Goal: Task Accomplishment & Management: Manage account settings

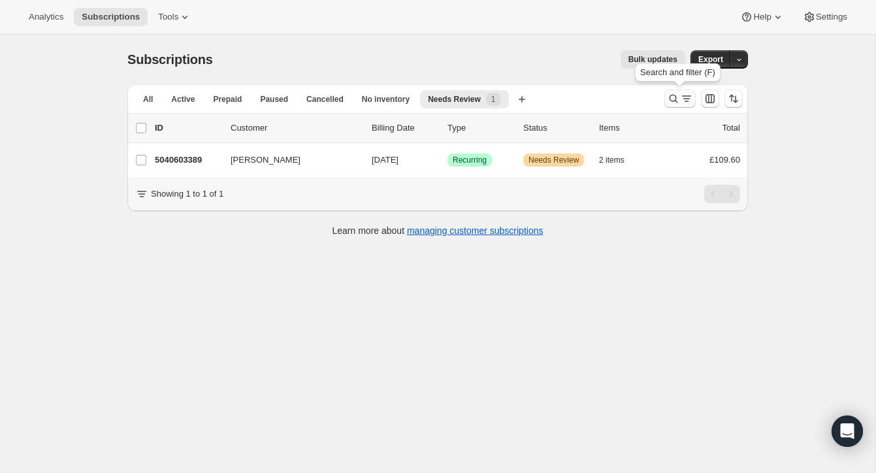
click at [671, 95] on icon "Search and filter results" at bounding box center [673, 98] width 13 height 13
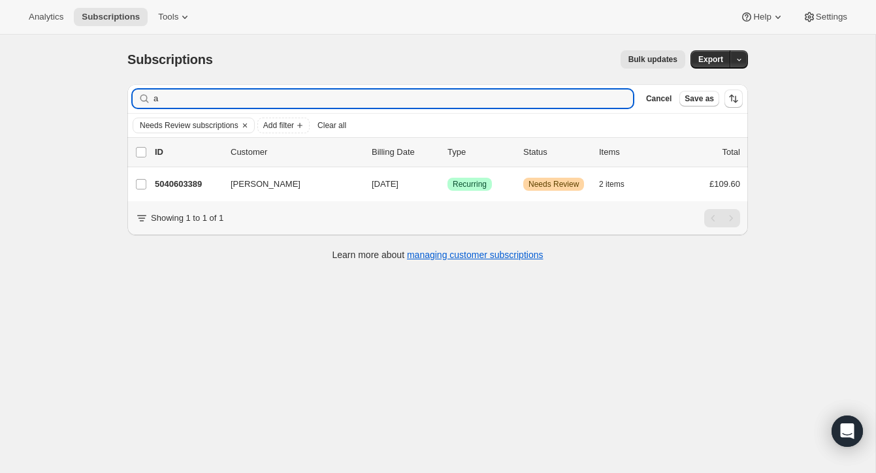
drag, startPoint x: 163, startPoint y: 103, endPoint x: 137, endPoint y: 95, distance: 27.1
click at [136, 95] on div "a Clear" at bounding box center [383, 98] width 500 height 18
click at [173, 97] on input "Filter subscribers" at bounding box center [392, 98] width 479 height 18
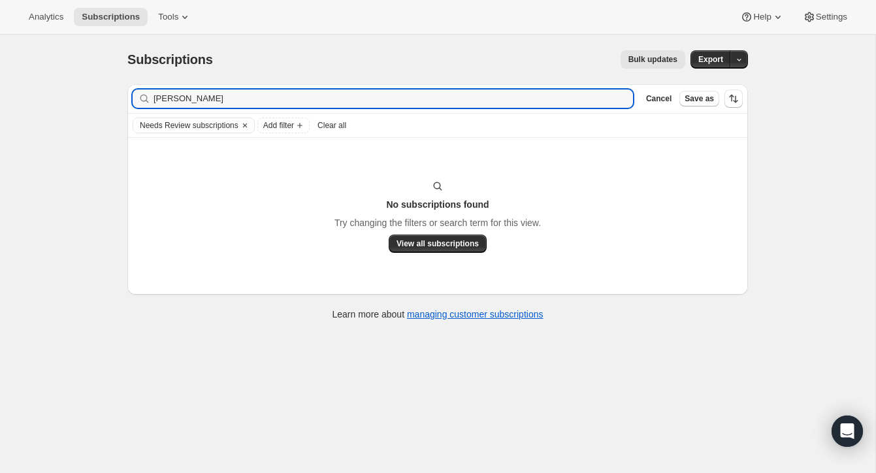
type input "[PERSON_NAME]"
drag, startPoint x: 214, startPoint y: 98, endPoint x: 149, endPoint y: 92, distance: 64.9
click at [148, 92] on div "Victoria McLoughlin Clear" at bounding box center [383, 98] width 500 height 18
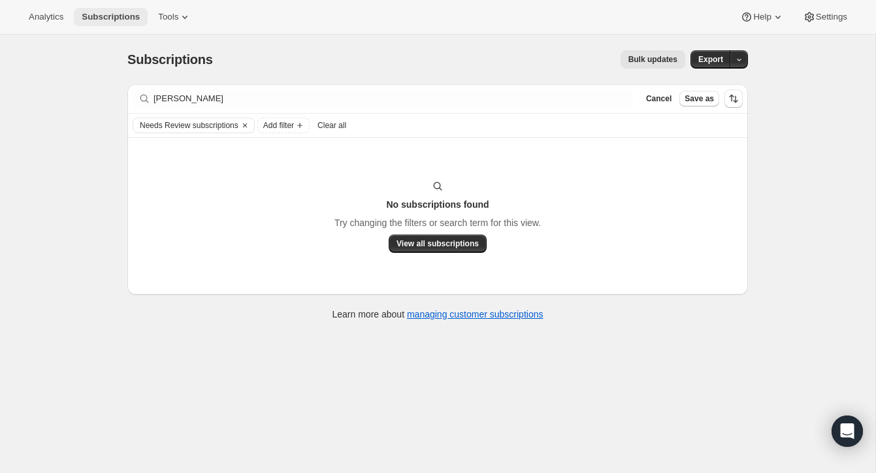
click at [123, 12] on span "Subscriptions" at bounding box center [111, 17] width 58 height 10
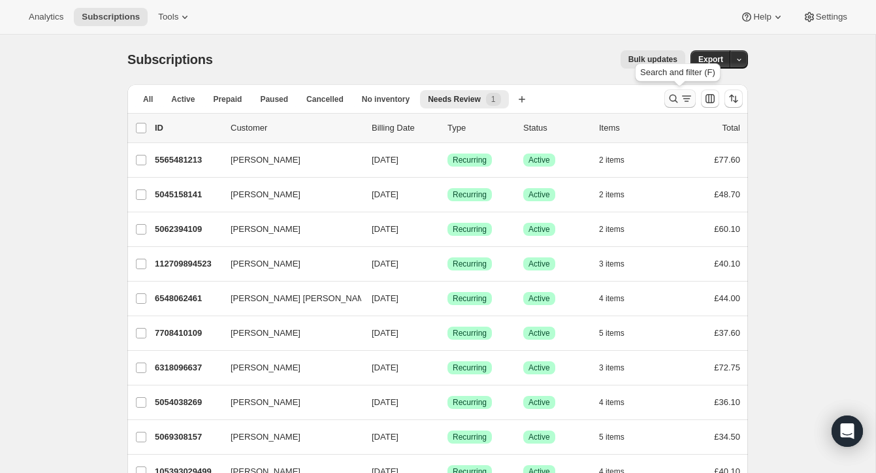
click at [671, 93] on icon "Search and filter results" at bounding box center [673, 98] width 13 height 13
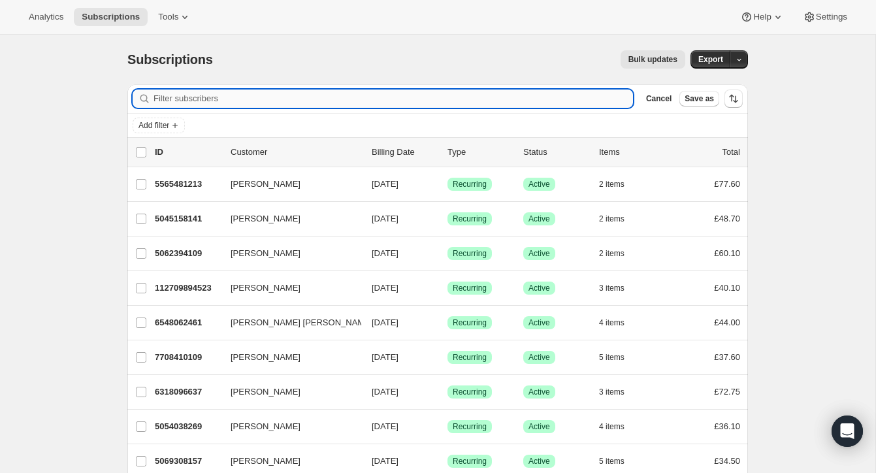
click at [284, 97] on input "Filter subscribers" at bounding box center [392, 98] width 479 height 18
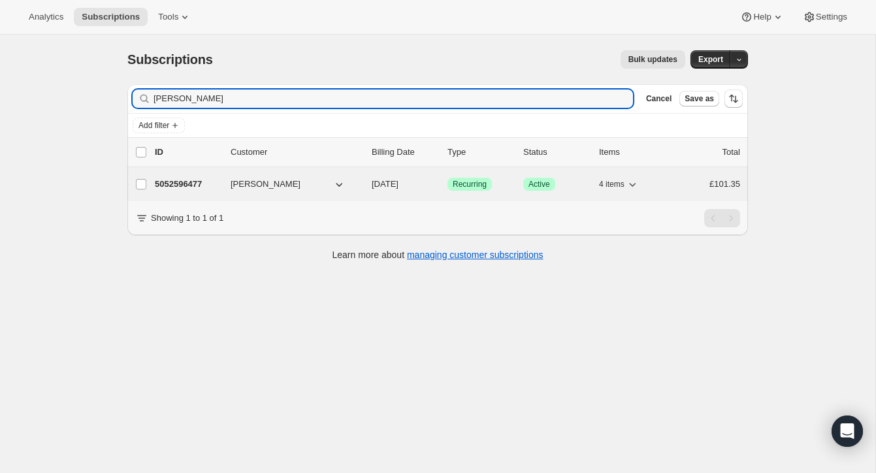
type input "[PERSON_NAME]"
click at [207, 181] on p "5052596477" at bounding box center [187, 184] width 65 height 13
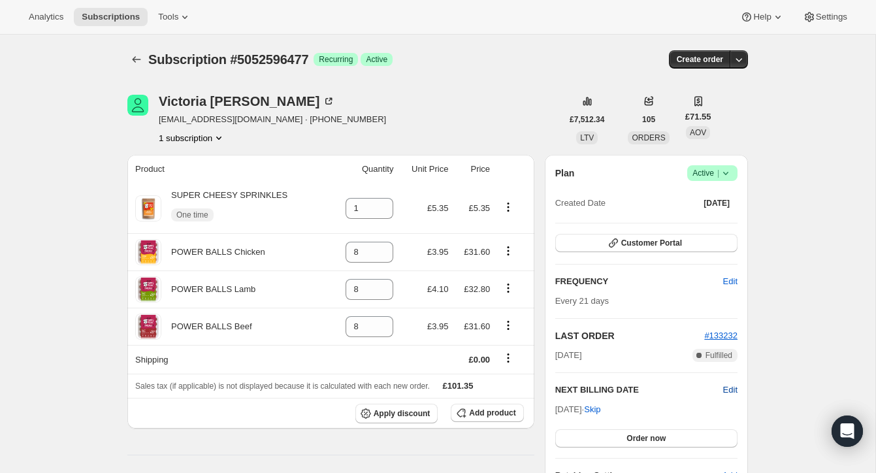
click at [729, 385] on span "Edit" at bounding box center [730, 389] width 14 height 13
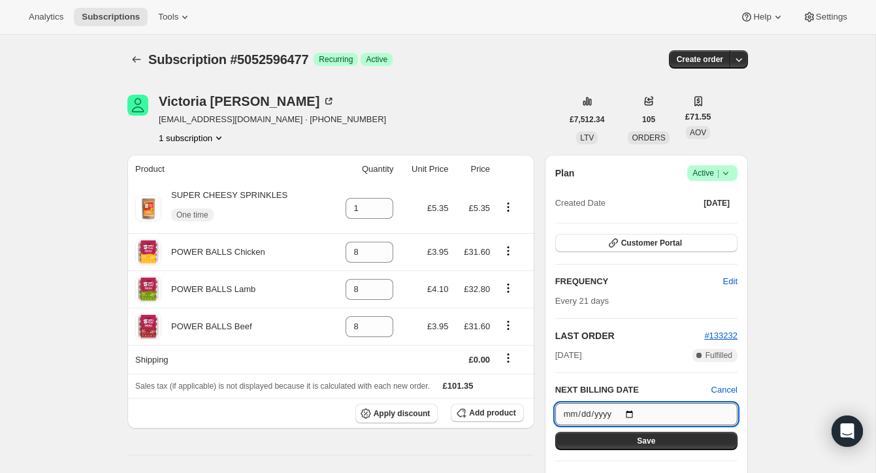
click at [634, 410] on input "[DATE]" at bounding box center [646, 414] width 182 height 22
type input "[DATE]"
click at [627, 434] on button "Save" at bounding box center [646, 441] width 182 height 18
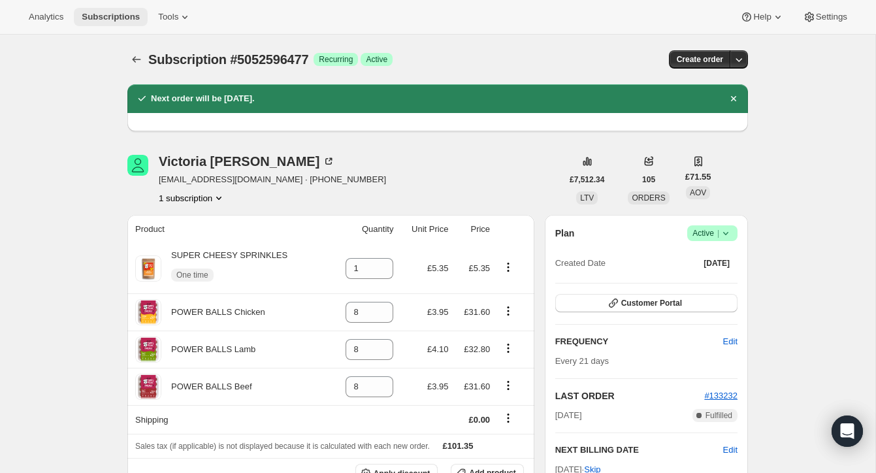
click at [133, 14] on span "Subscriptions" at bounding box center [111, 17] width 58 height 10
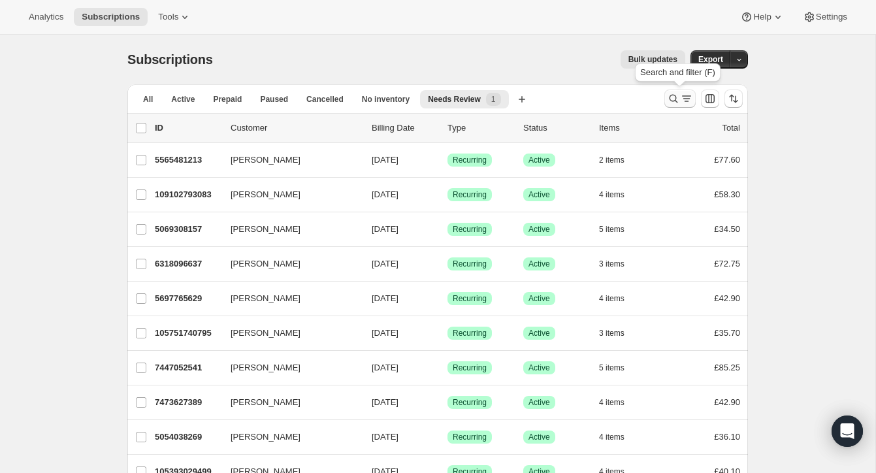
click at [671, 95] on icon "Search and filter results" at bounding box center [673, 98] width 13 height 13
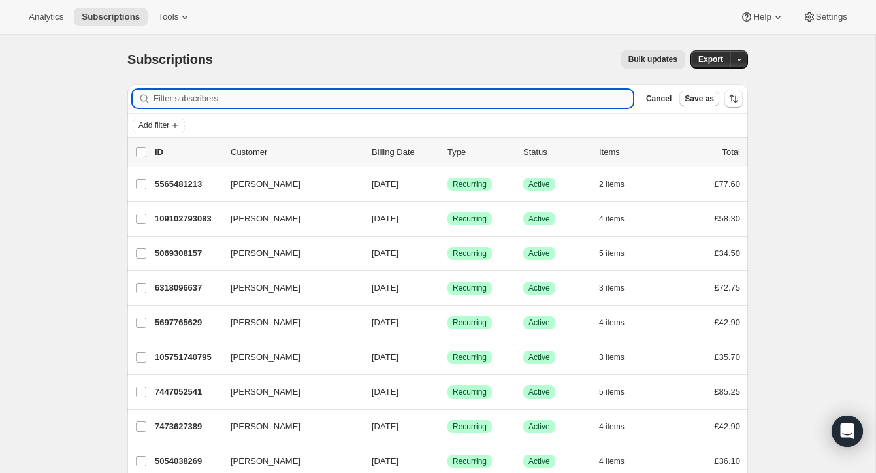
click at [203, 99] on input "Filter subscribers" at bounding box center [392, 98] width 479 height 18
paste input "116954562939"
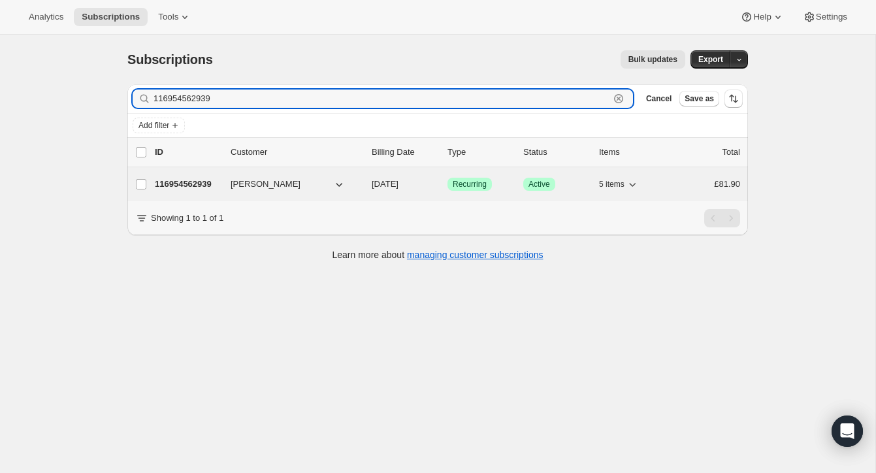
type input "116954562939"
click at [198, 182] on p "116954562939" at bounding box center [187, 184] width 65 height 13
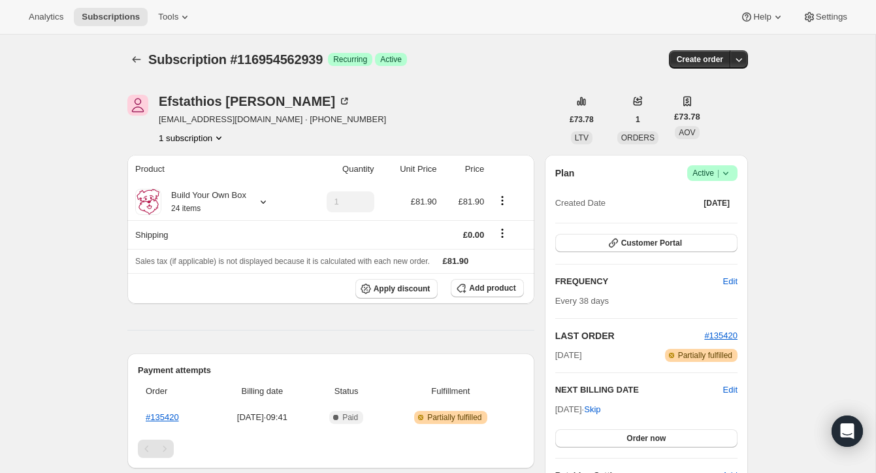
click at [772, 131] on div "Subscription #116954562939. This page is ready Subscription #116954562939 Succe…" at bounding box center [437, 442] width 875 height 815
click at [110, 14] on span "Subscriptions" at bounding box center [111, 17] width 58 height 10
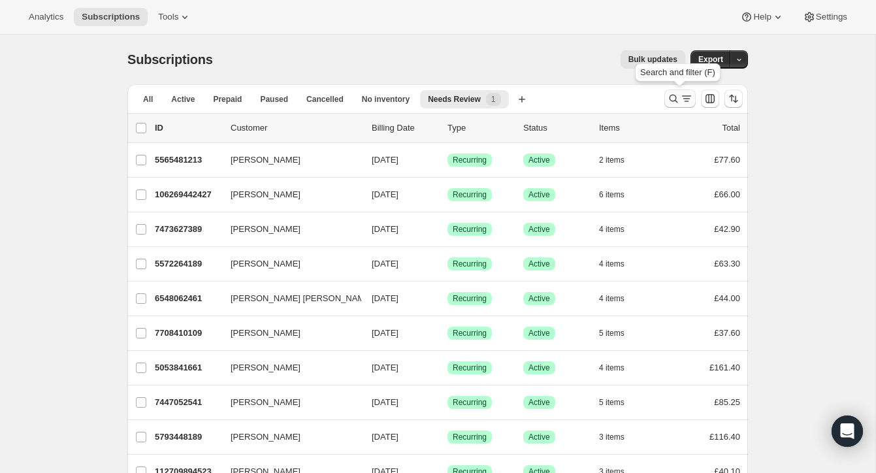
click at [670, 93] on icon "Search and filter results" at bounding box center [673, 98] width 13 height 13
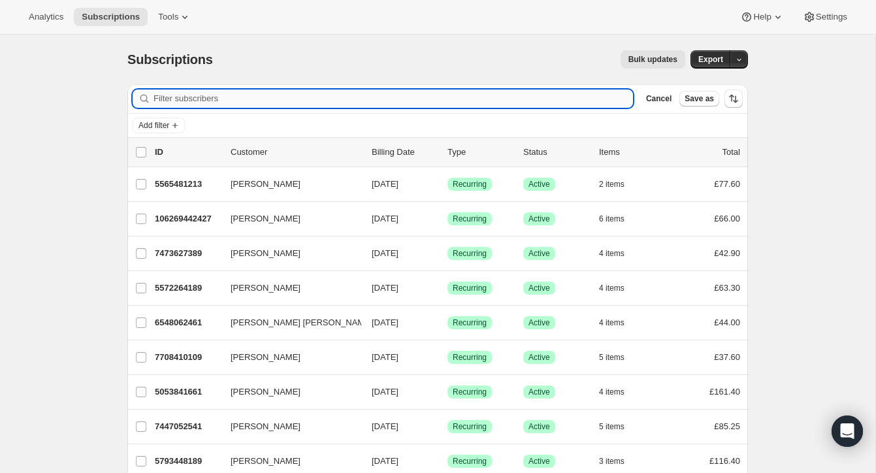
click at [275, 98] on input "Filter subscribers" at bounding box center [392, 98] width 479 height 18
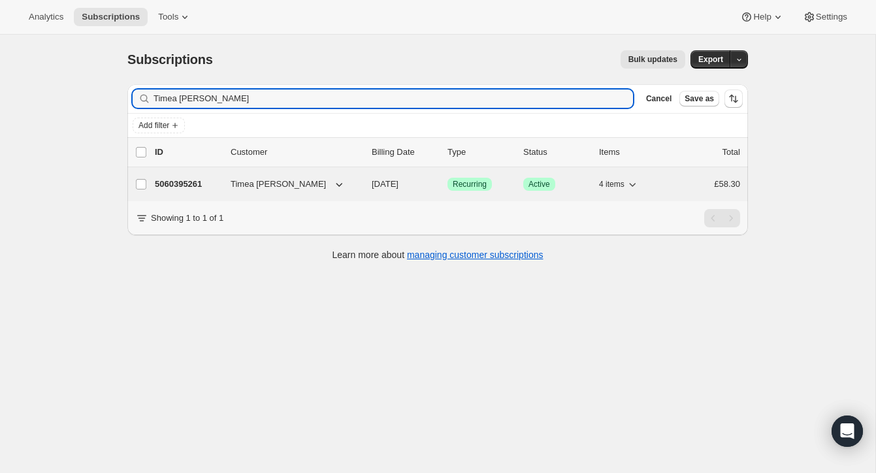
type input "Timea [PERSON_NAME]"
click at [198, 180] on p "5060395261" at bounding box center [187, 184] width 65 height 13
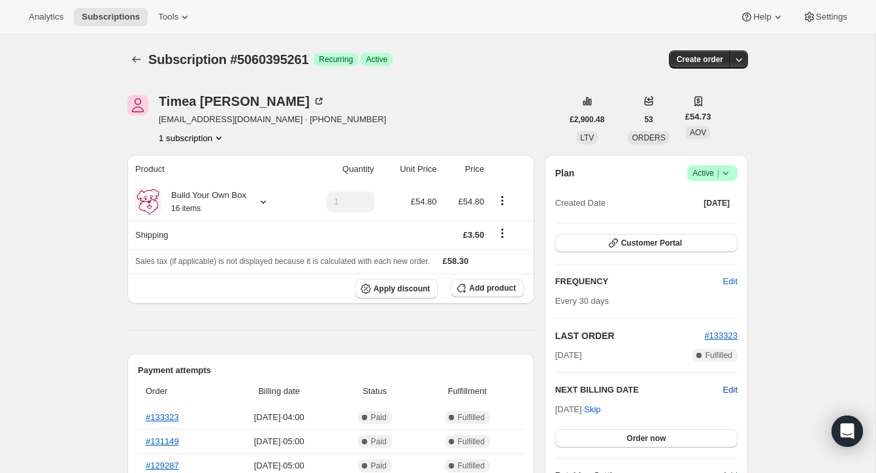
click at [727, 387] on span "Edit" at bounding box center [730, 389] width 14 height 13
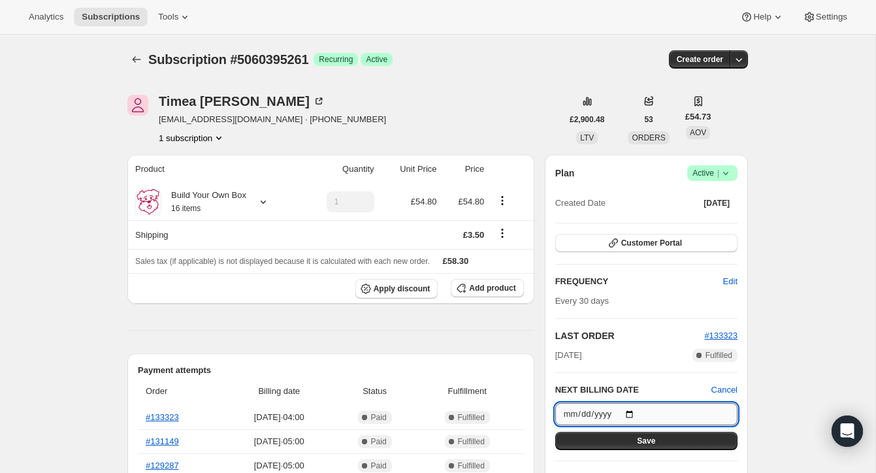
click at [635, 411] on input "[DATE]" at bounding box center [646, 414] width 182 height 22
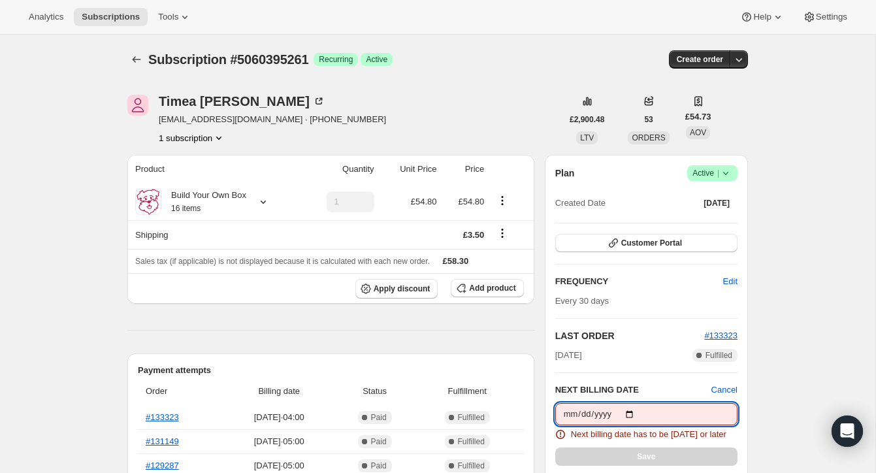
type input "[DATE]"
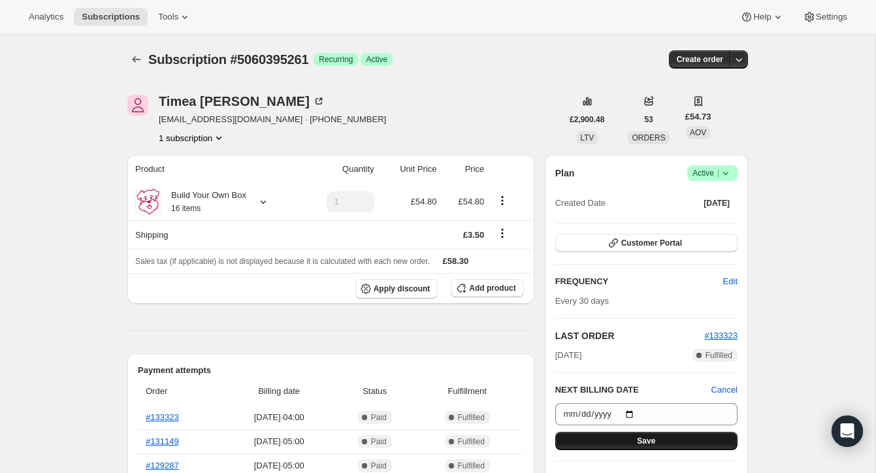
click at [678, 435] on button "Save" at bounding box center [646, 441] width 182 height 18
